Goal: Find specific page/section: Find specific page/section

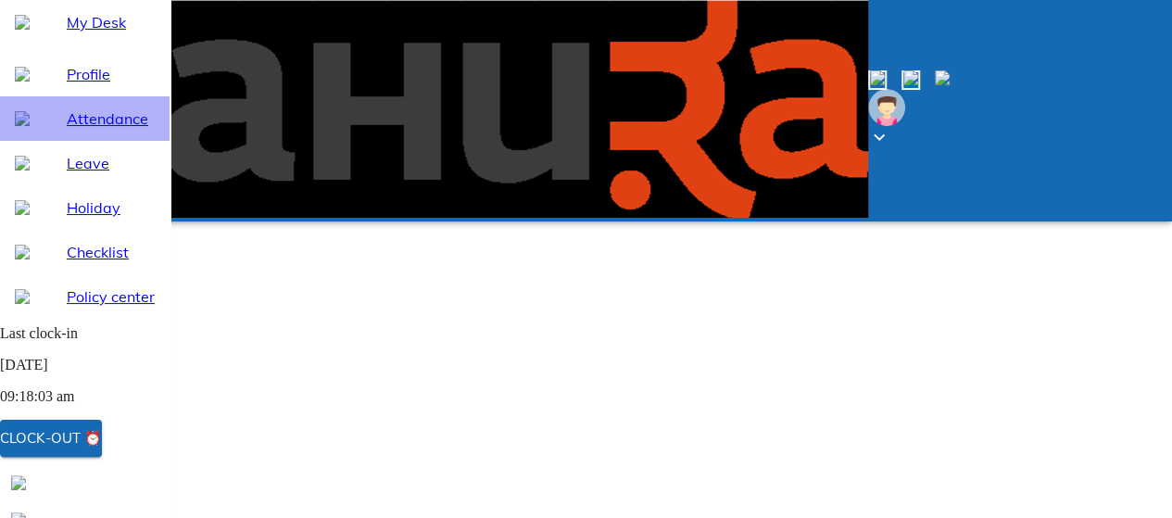
click at [81, 130] on span "Attendance" at bounding box center [111, 118] width 88 height 22
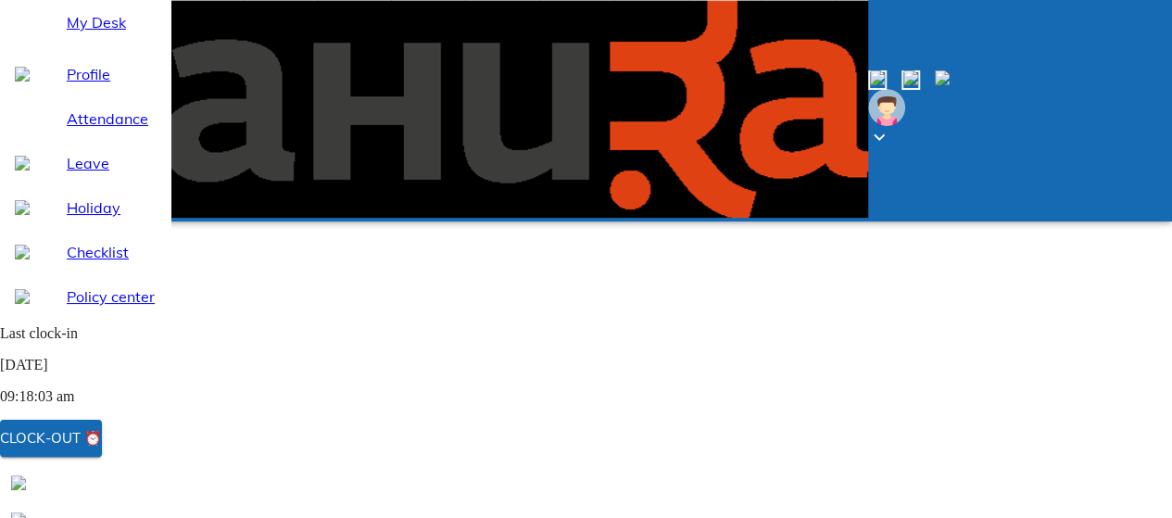
select select "9"
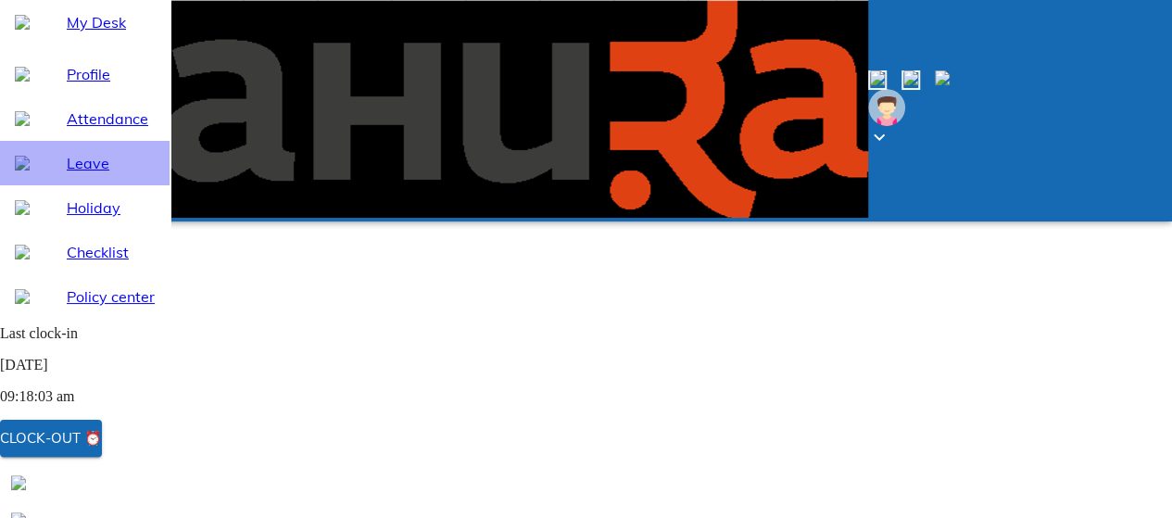
click at [78, 174] on span "Leave" at bounding box center [111, 163] width 88 height 22
select select "9"
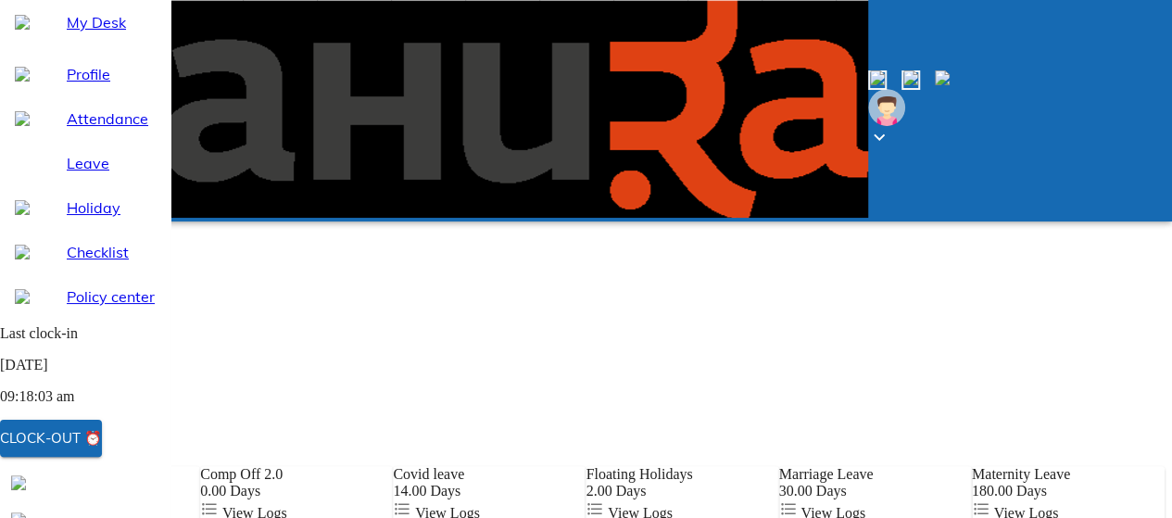
scroll to position [236, 0]
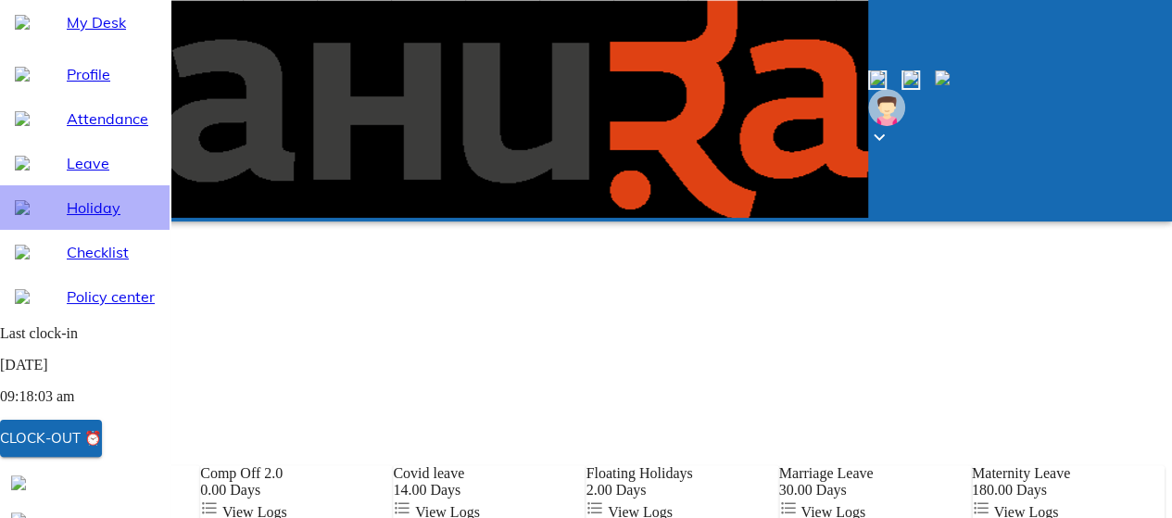
click at [78, 219] on span "Holiday" at bounding box center [111, 207] width 88 height 22
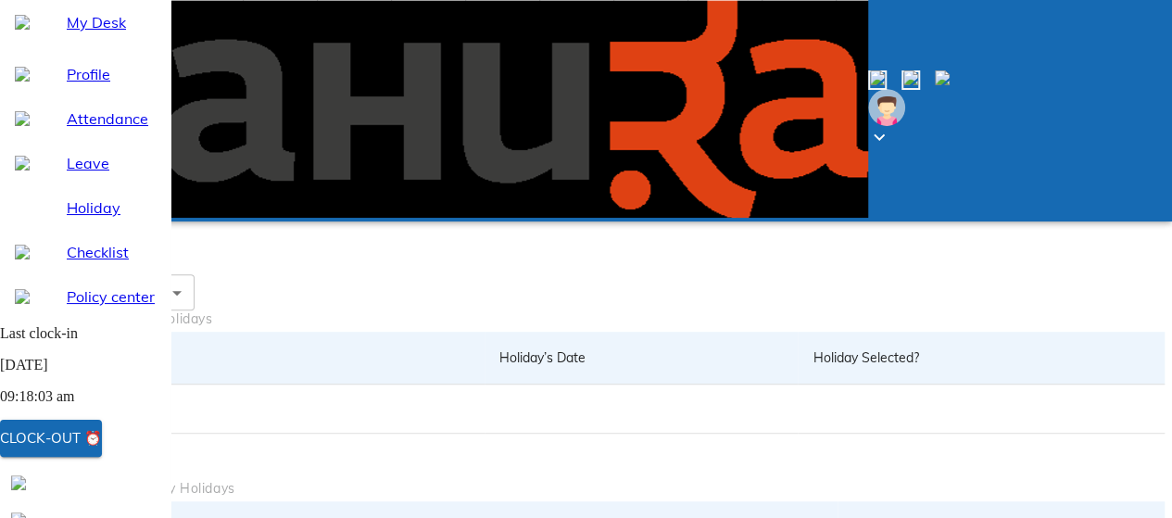
scroll to position [342, 0]
